Goal: Transaction & Acquisition: Purchase product/service

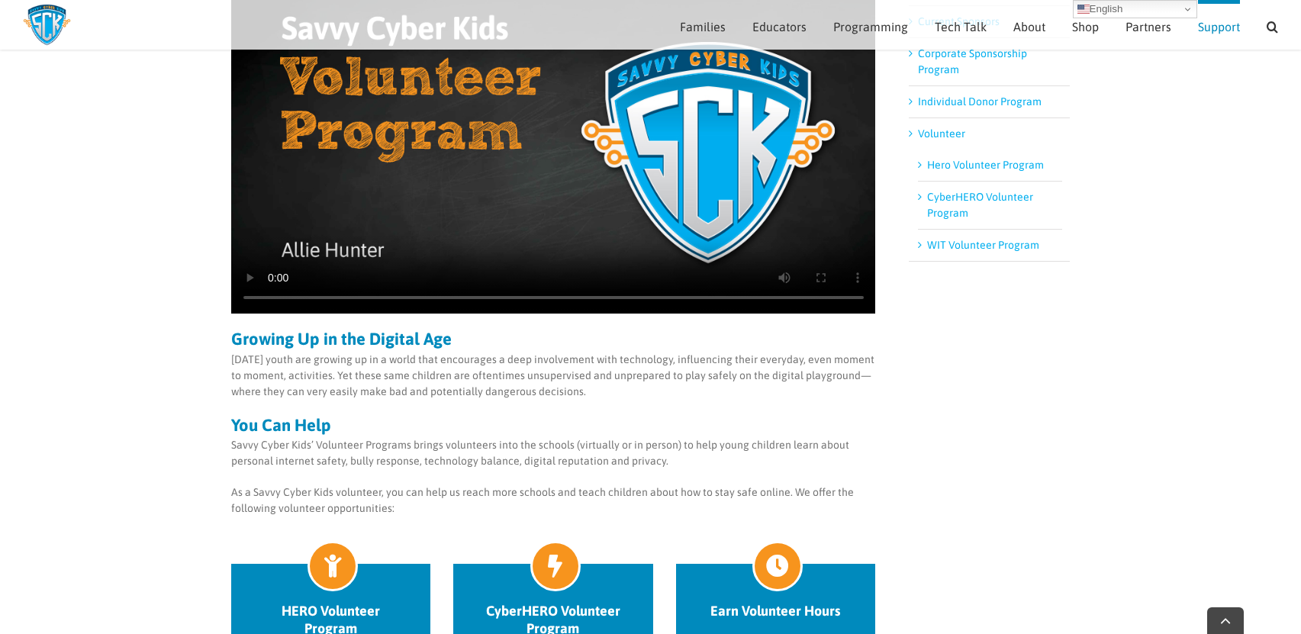
click at [993, 175] on li "Hero Volunteer Program" at bounding box center [990, 166] width 144 height 32
click at [995, 106] on link "Individual Donor Program" at bounding box center [980, 101] width 124 height 12
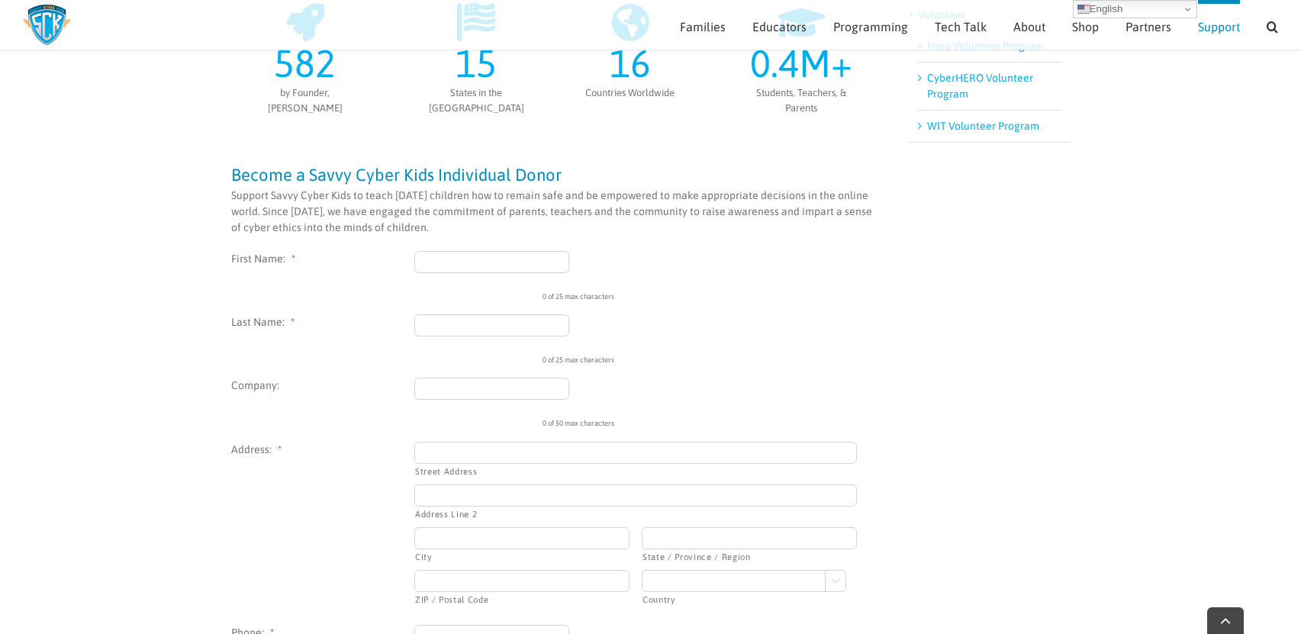
scroll to position [367, 0]
click at [491, 270] on input "First Name: *" at bounding box center [491, 261] width 155 height 22
type input "[PERSON_NAME]"
type input "Walmart"
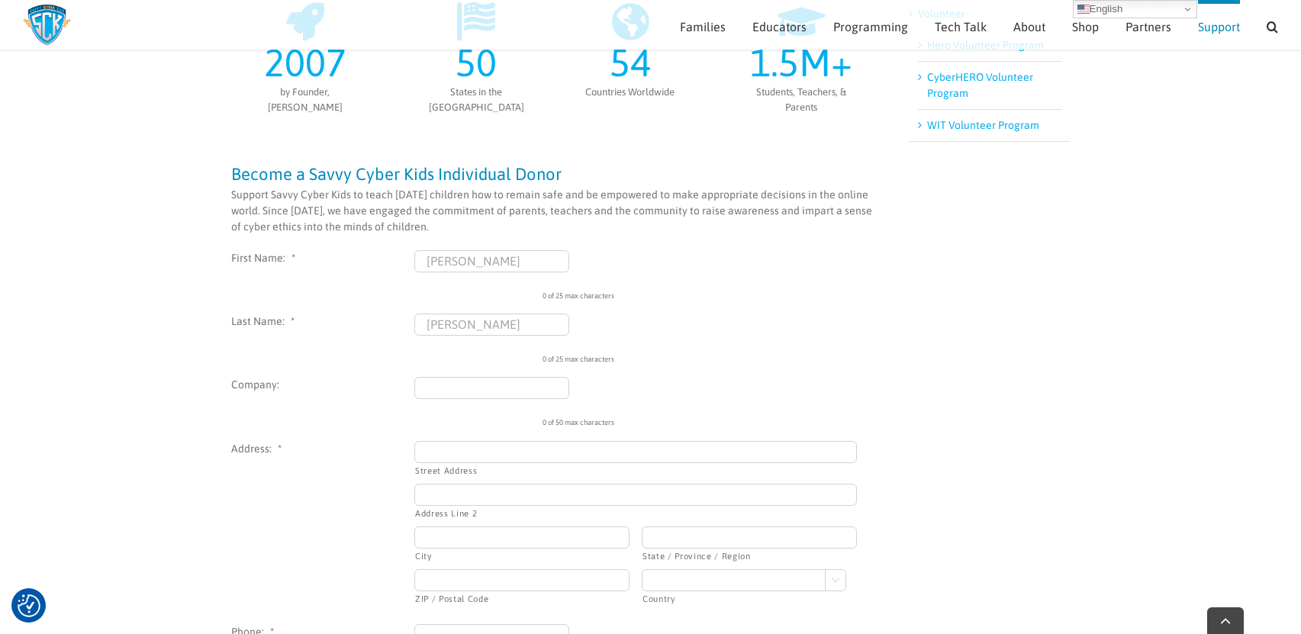
type input "[STREET_ADDRESS]"
type input "[GEOGRAPHIC_DATA]"
type input "AZ"
type input "85737"
select select "[GEOGRAPHIC_DATA]"
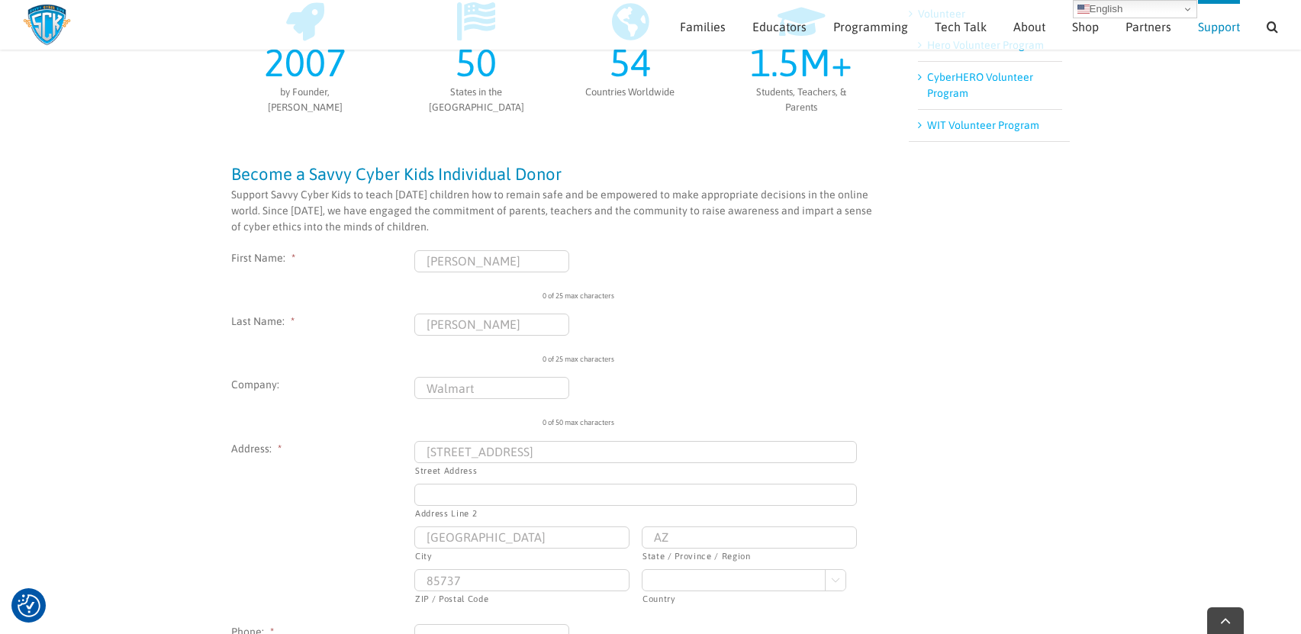
type input "6029992868"
type input "[PERSON_NAME][EMAIL_ADDRESS][PERSON_NAME][DOMAIN_NAME]"
type input "[PHONE_NUMBER]"
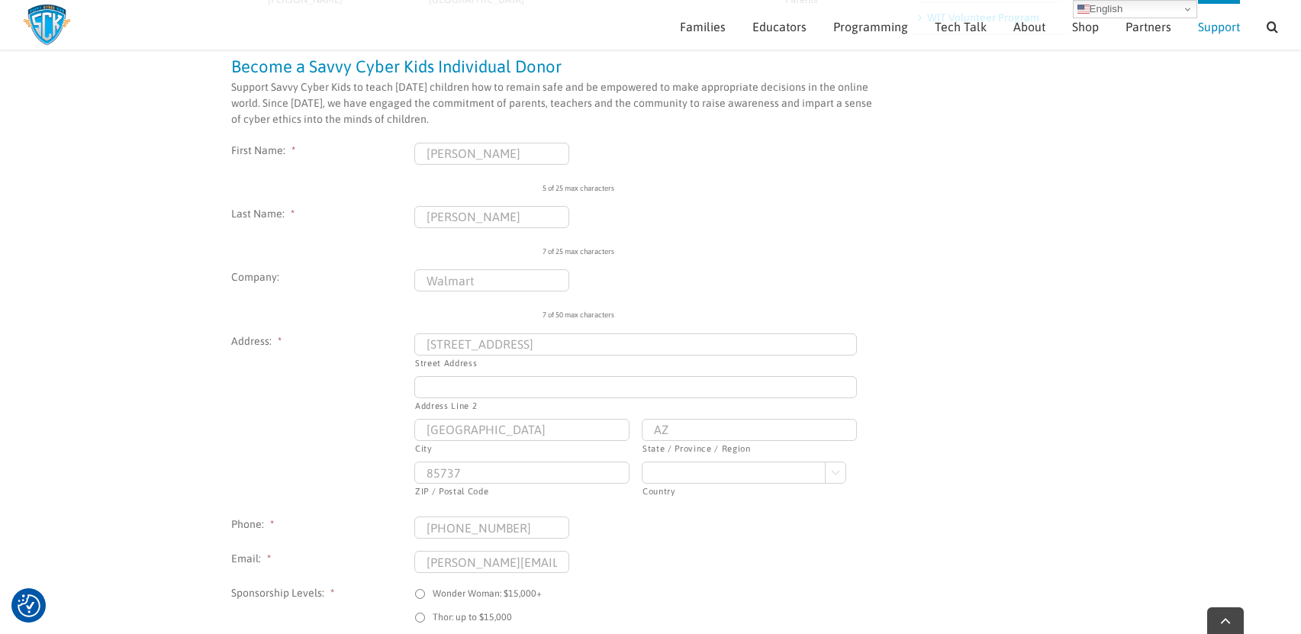
scroll to position [548, 0]
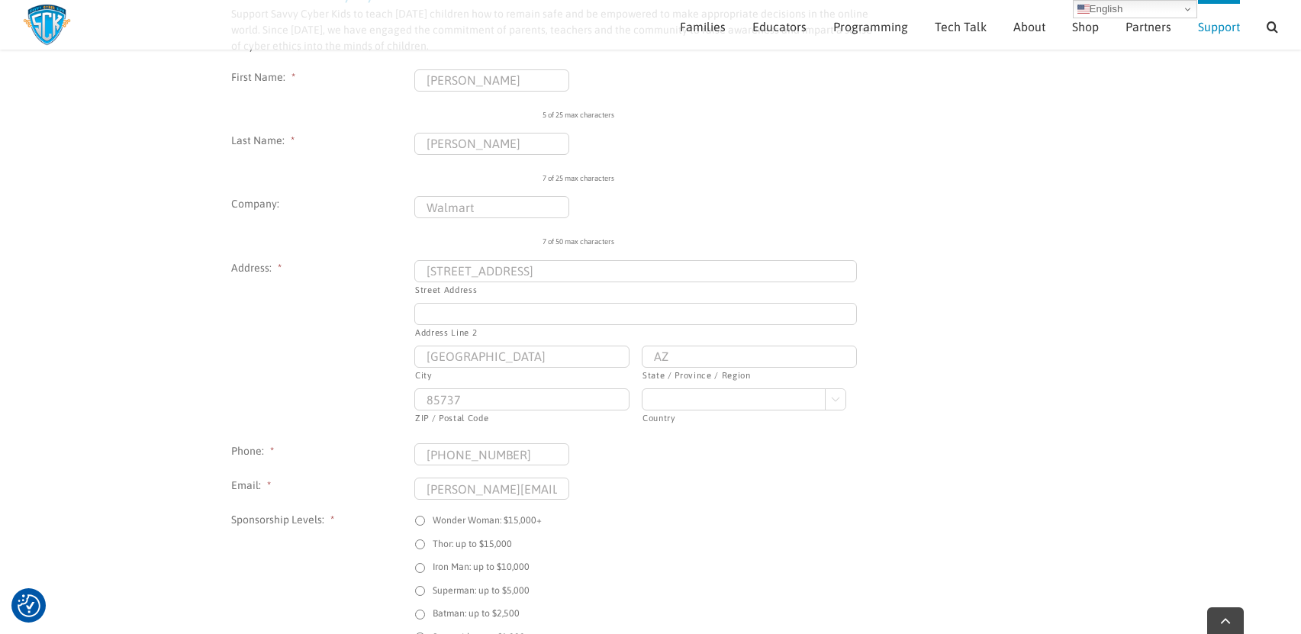
click at [531, 264] on input "[STREET_ADDRESS]" at bounding box center [635, 271] width 442 height 22
click at [609, 268] on input "[STREET_ADDRESS]" at bounding box center [635, 271] width 442 height 22
drag, startPoint x: 505, startPoint y: 166, endPoint x: 507, endPoint y: 132, distance: 34.4
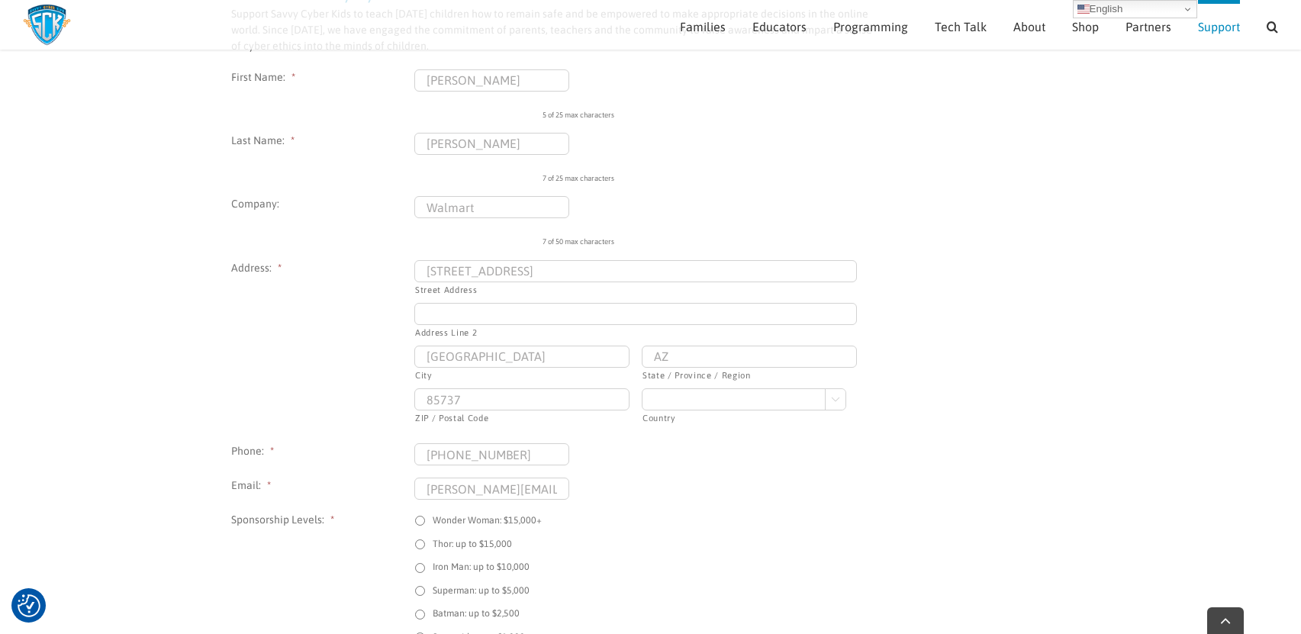
click at [505, 166] on div "[PERSON_NAME] 7 of 25 max characters" at bounding box center [635, 158] width 442 height 51
click at [520, 49] on div "Search for:  Families Sign Up! Kids Digital Bill of Rights Technology Pledge T…" at bounding box center [650, 25] width 1255 height 50
click at [519, 76] on input "[PERSON_NAME]" at bounding box center [491, 80] width 155 height 22
click at [593, 244] on div "7 of 50 max characters" at bounding box center [745, 235] width 407 height 23
click at [585, 265] on input "[STREET_ADDRESS]" at bounding box center [635, 271] width 442 height 22
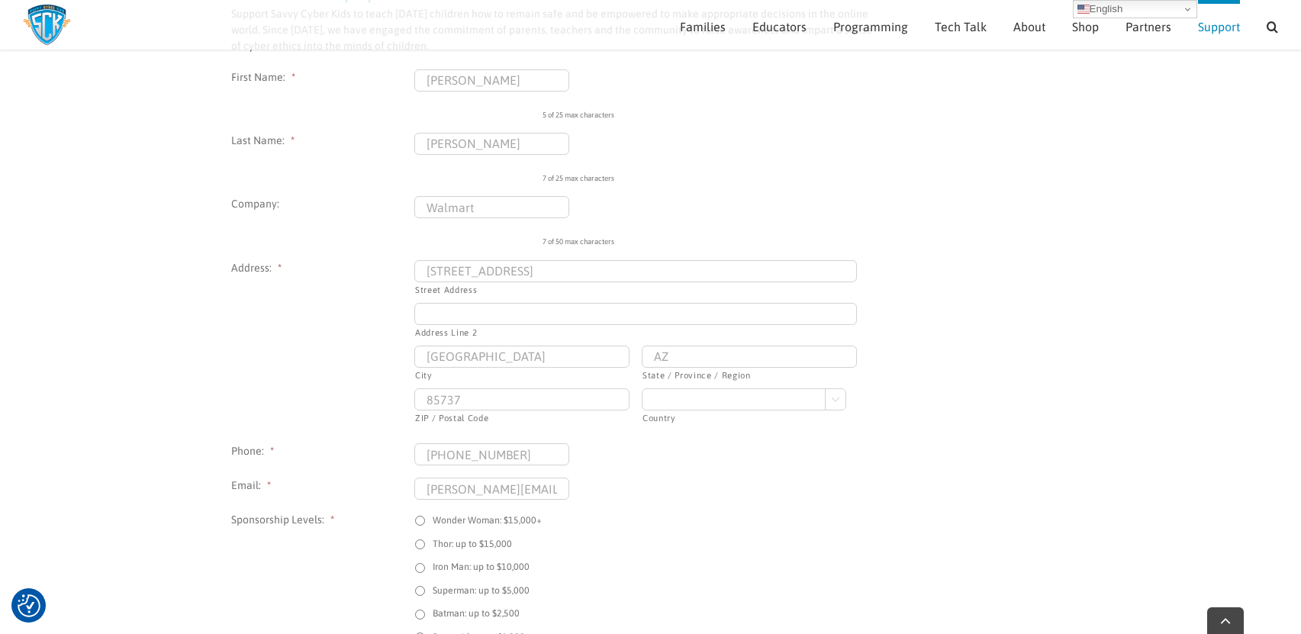
click at [585, 265] on input "[STREET_ADDRESS]" at bounding box center [635, 271] width 442 height 22
type input "="
type input "[STREET_ADDRESS]"
type input "Centerton"
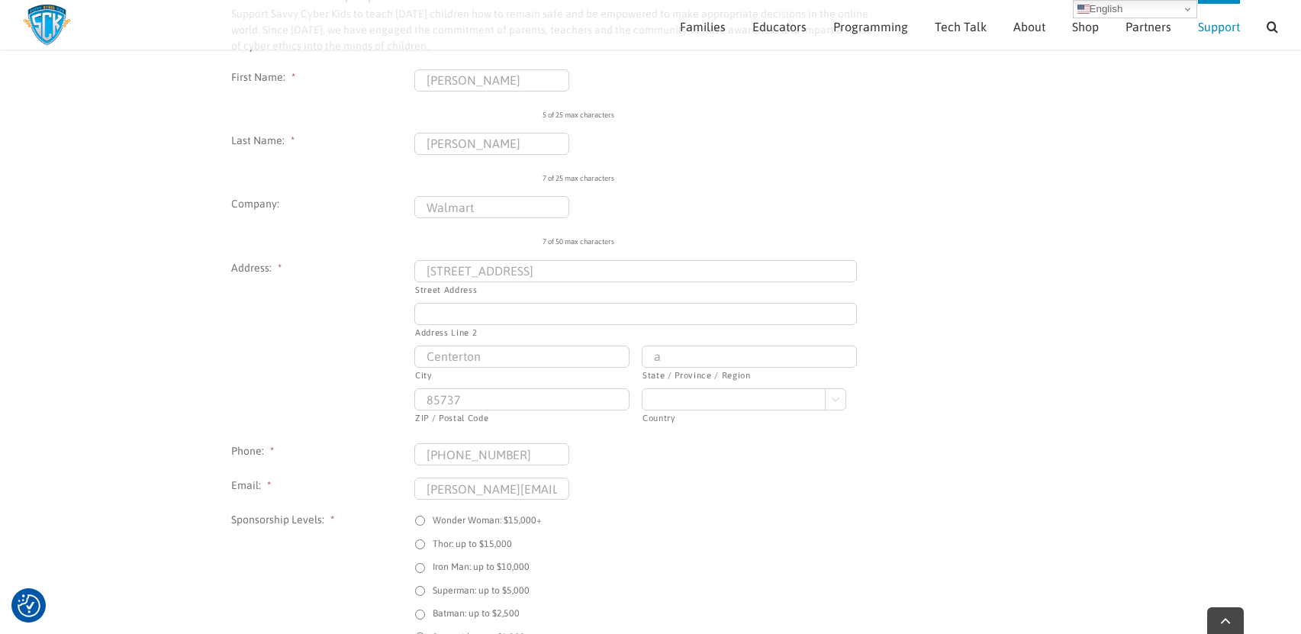
type input "AR"
click at [524, 399] on input "7" at bounding box center [521, 399] width 215 height 22
type input "72719"
click at [495, 352] on input "Centerton" at bounding box center [521, 357] width 215 height 22
click at [675, 358] on input "AR" at bounding box center [749, 357] width 215 height 22
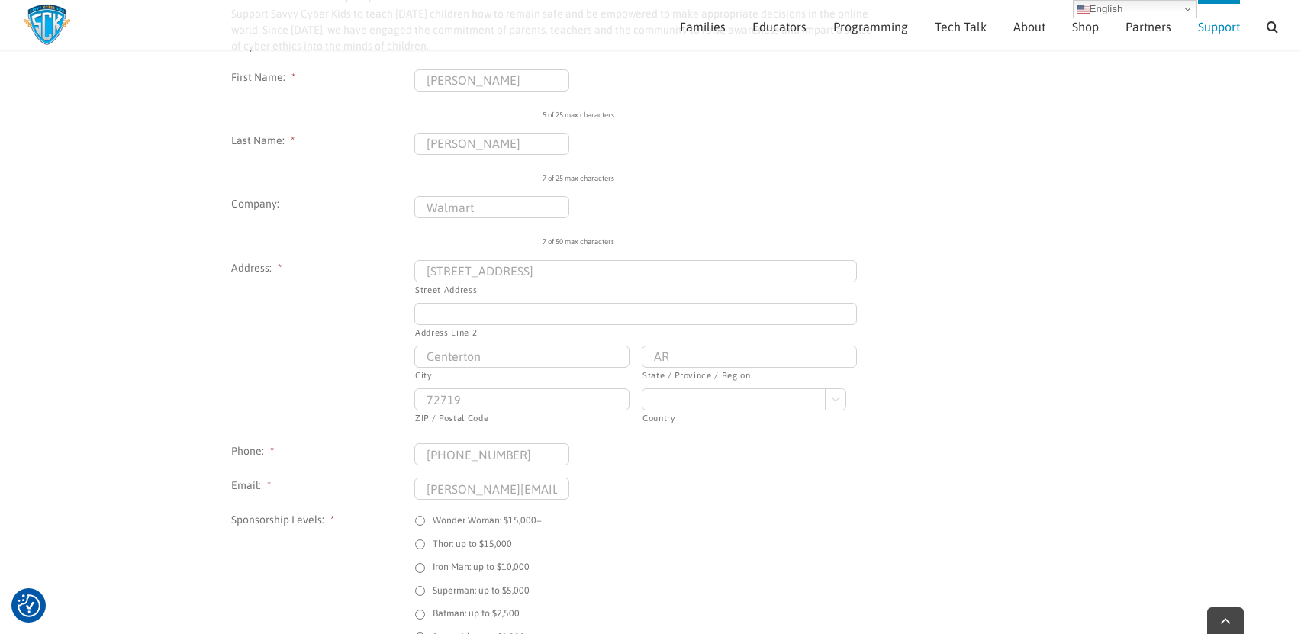
click at [505, 269] on input "[STREET_ADDRESS]" at bounding box center [635, 271] width 442 height 22
click at [709, 433] on ul "X/Twitter This field is for validation purposes and should be left unchanged. F…" at bounding box center [553, 520] width 645 height 902
click at [453, 465] on input "[PHONE_NUMBER]" at bounding box center [491, 454] width 155 height 22
click at [494, 462] on input "[PHONE_NUMBER]" at bounding box center [491, 454] width 155 height 22
click at [501, 457] on input "[PHONE_NUMBER]" at bounding box center [491, 454] width 155 height 22
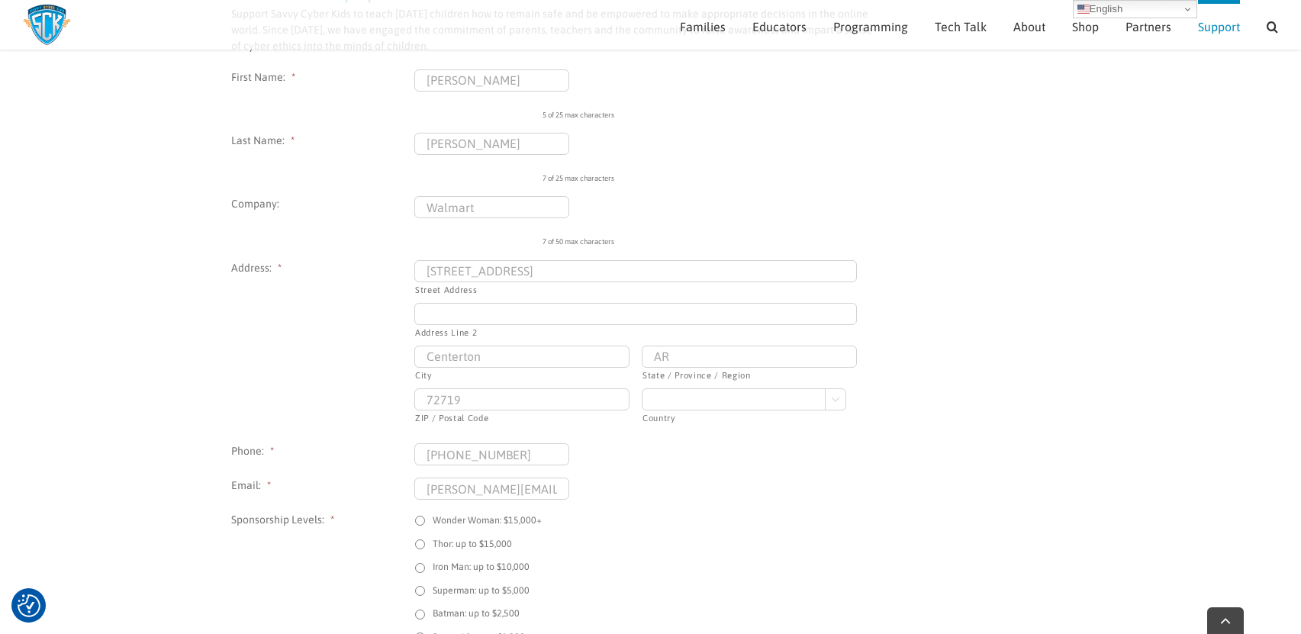
click at [501, 457] on input "[PHONE_NUMBER]" at bounding box center [491, 454] width 155 height 22
click at [549, 458] on input "[PHONE_NUMBER]" at bounding box center [491, 454] width 155 height 22
click at [548, 489] on input "[PERSON_NAME][EMAIL_ADDRESS][PERSON_NAME][DOMAIN_NAME]" at bounding box center [491, 489] width 155 height 22
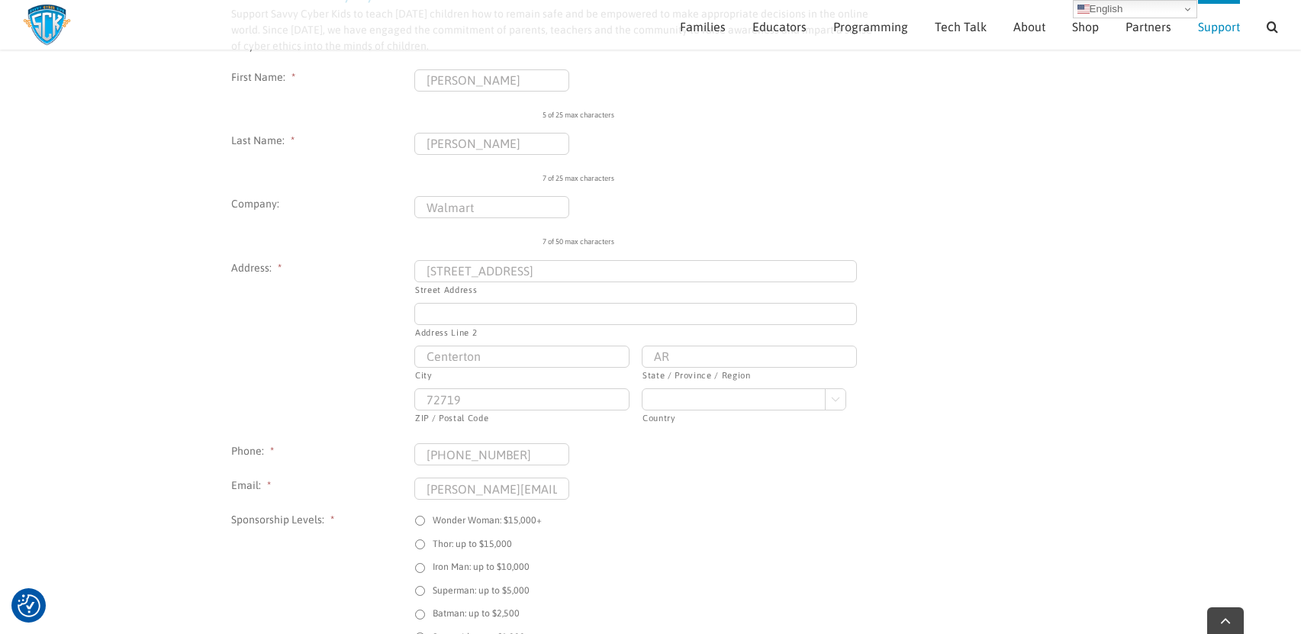
type input "[PERSON_NAME][EMAIL_ADDRESS][DOMAIN_NAME]"
click at [548, 396] on input "72719" at bounding box center [521, 399] width 215 height 22
type input "72719"
click at [562, 367] on input "Centerton" at bounding box center [521, 357] width 215 height 22
click at [933, 325] on div "Help Us Grow Investment in Savvy Cyber Kids will permit the expansion of the pr…" at bounding box center [650, 372] width 839 height 1443
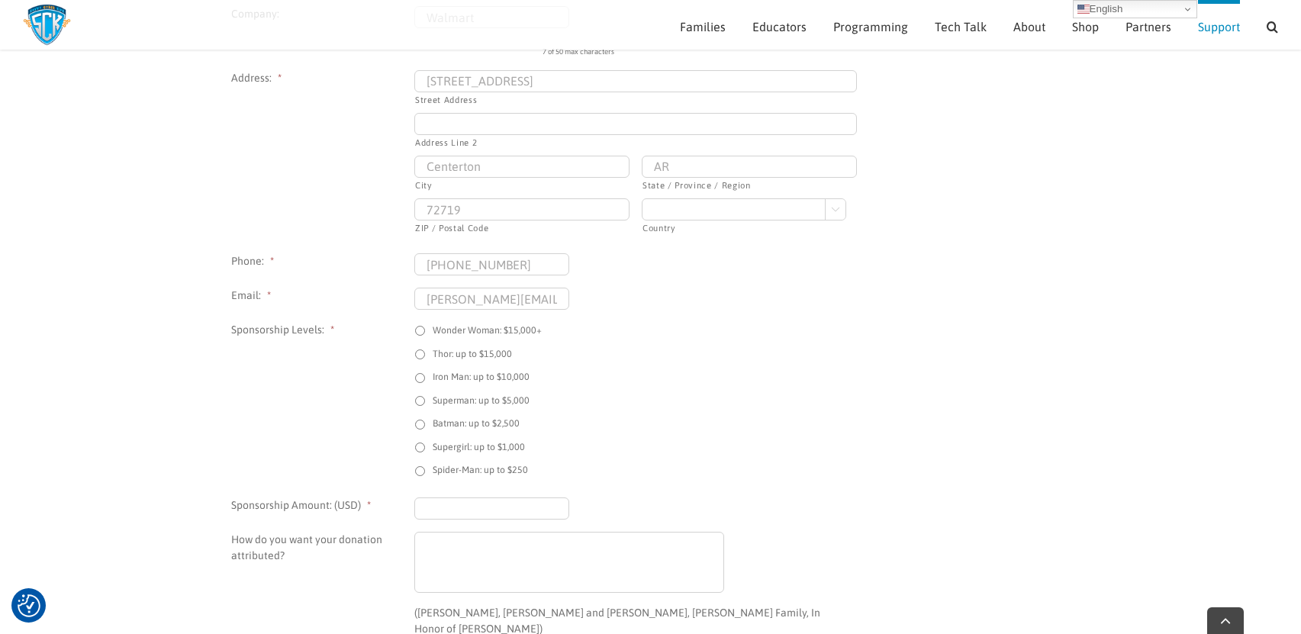
scroll to position [791, 0]
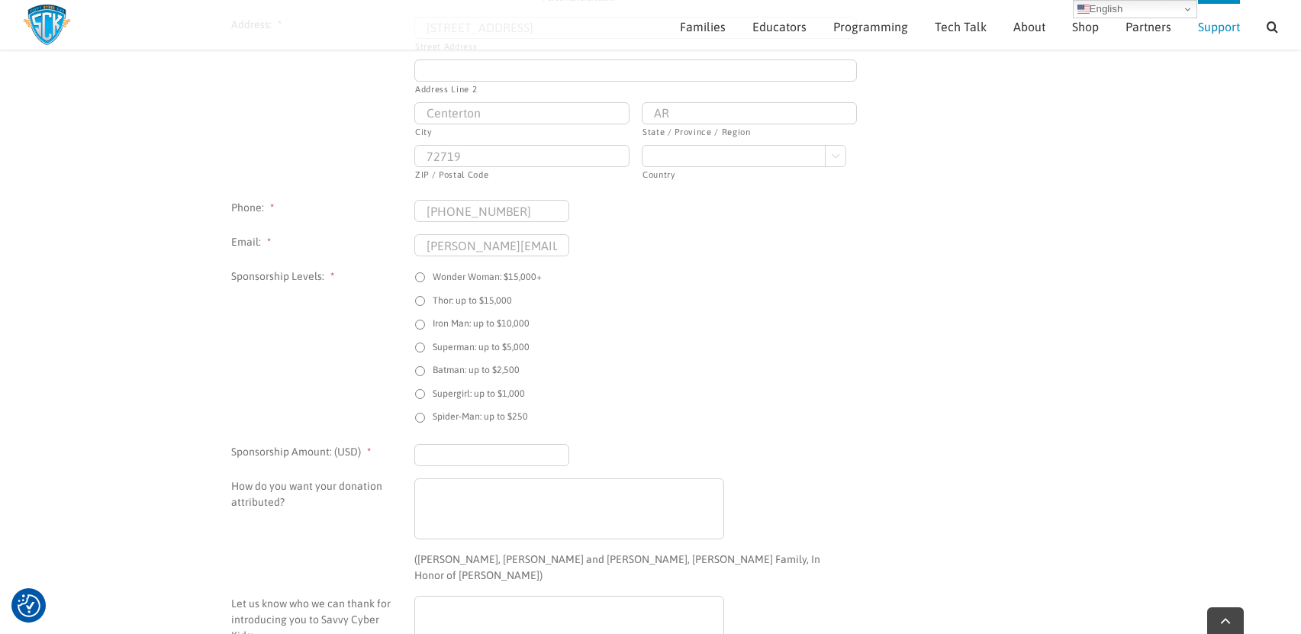
click at [463, 415] on label "Spider-Man: up to $250" at bounding box center [480, 417] width 95 height 14
click at [425, 415] on input "Spider-Man: up to $250" at bounding box center [420, 418] width 10 height 10
radio input "true"
click at [508, 452] on input "Sponsorship Amount: (USD) *" at bounding box center [491, 455] width 155 height 22
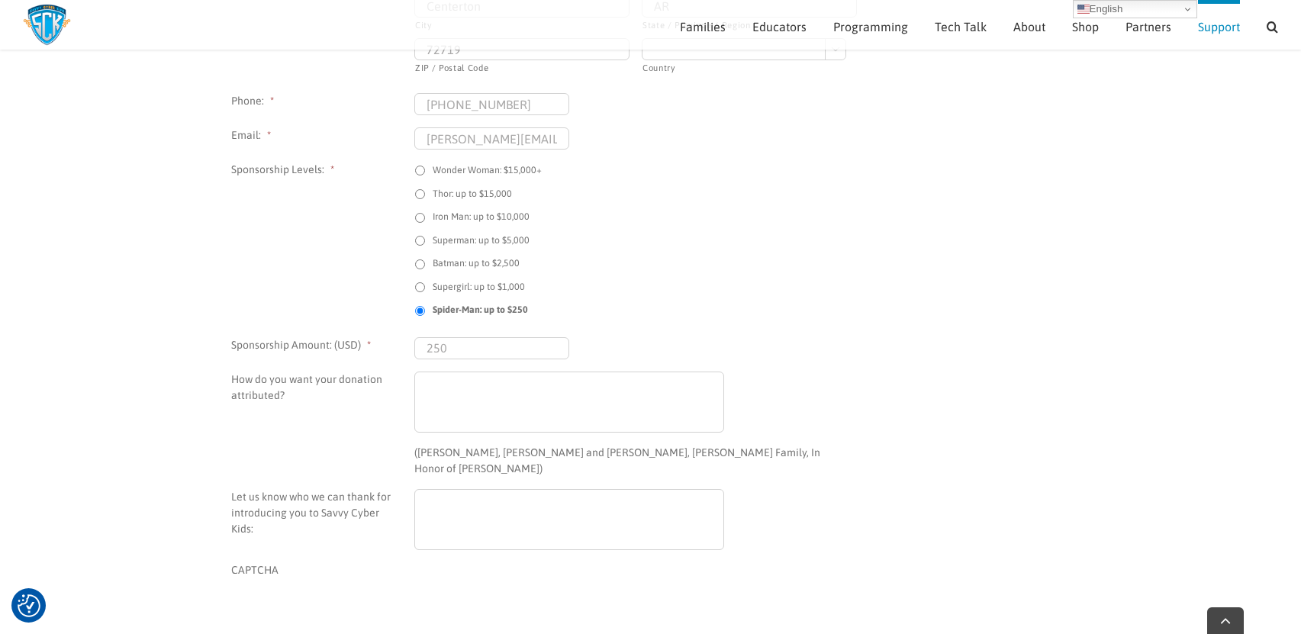
scroll to position [899, 0]
type input "$250.00"
click at [524, 409] on textarea "How do you want your donation attributed?" at bounding box center [569, 401] width 310 height 61
type textarea "Anonymous"
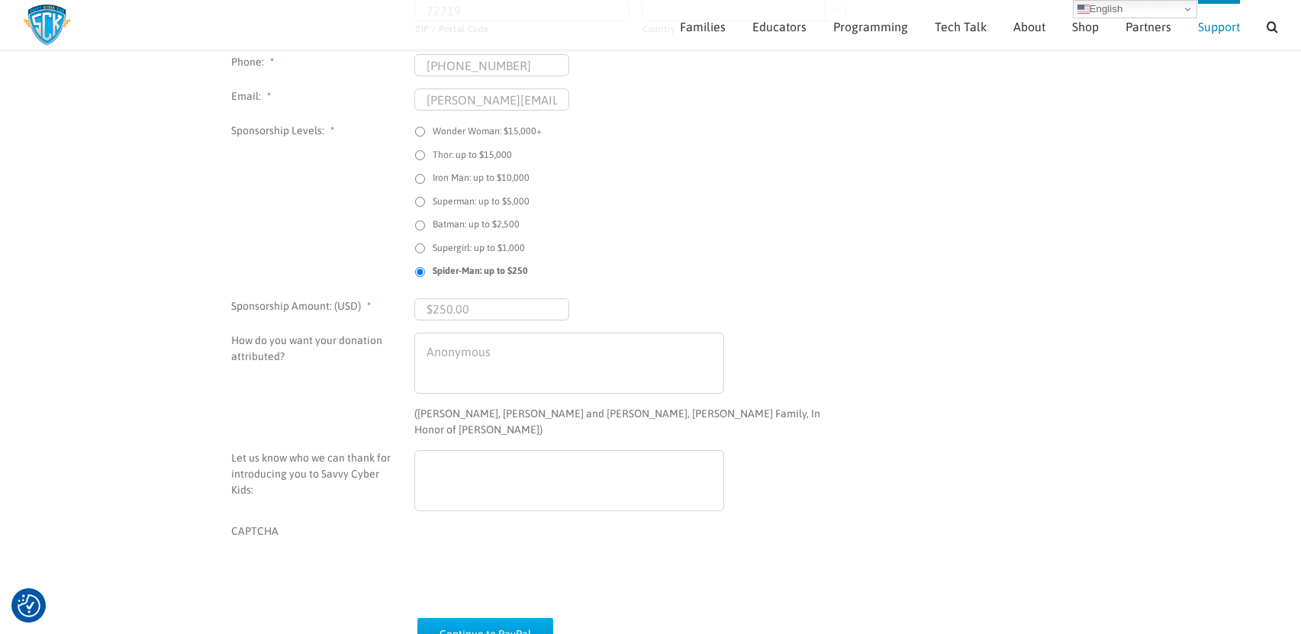
scroll to position [1147, 0]
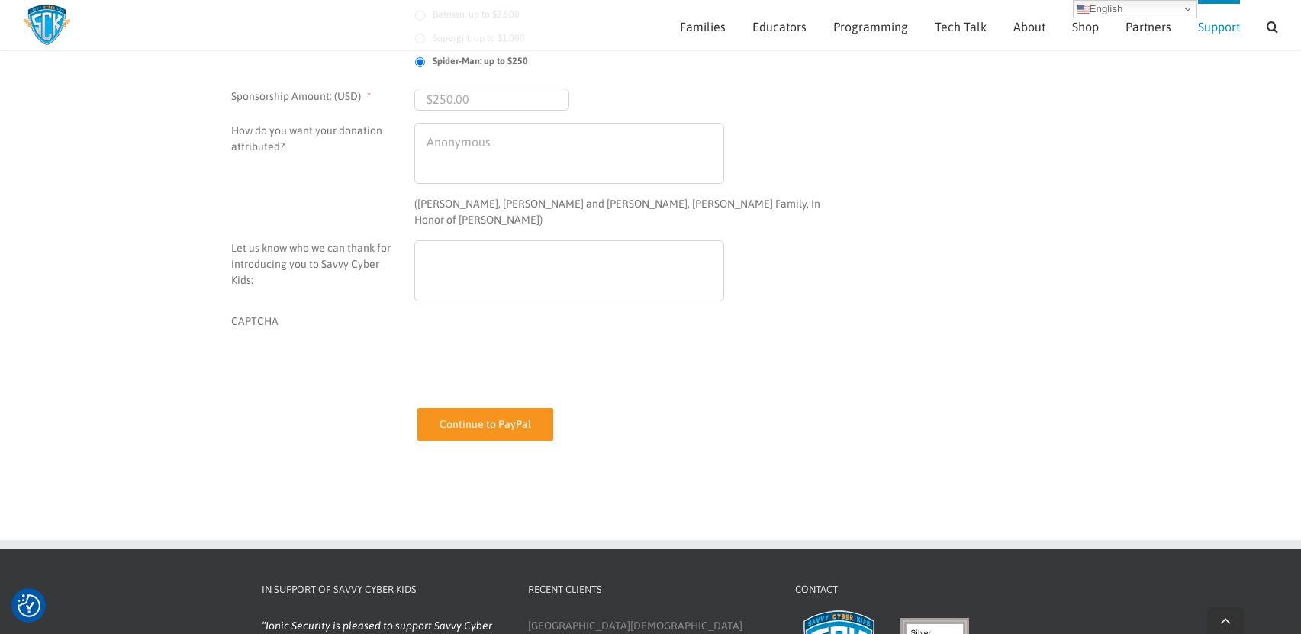
click at [474, 408] on input "Continue to PayPal" at bounding box center [485, 424] width 136 height 33
